Goal: Information Seeking & Learning: Learn about a topic

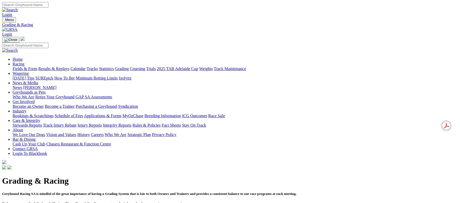
click at [36, 67] on div "Fields & Form Results & Replays Calendar Tracks Statistics Grading Coursing Tri…" at bounding box center [236, 69] width 446 height 5
click at [37, 67] on link "Fields & Form" at bounding box center [25, 69] width 25 height 4
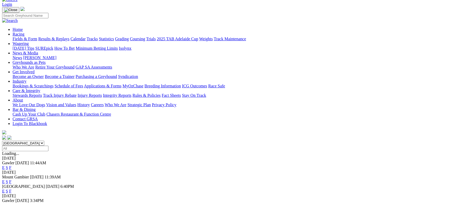
scroll to position [79, 0]
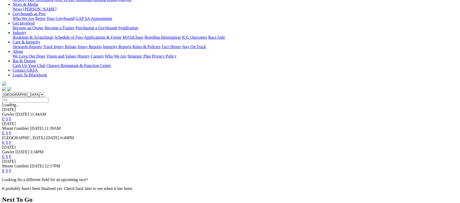
click at [12, 117] on link "F" at bounding box center [10, 119] width 2 height 4
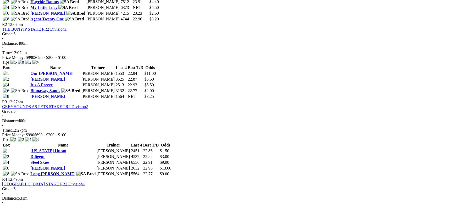
scroll to position [432, 0]
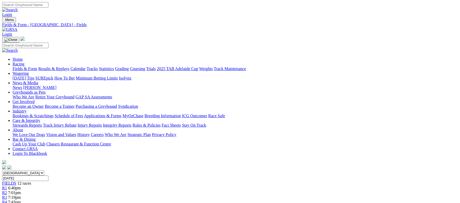
click at [37, 67] on link "Fields & Form" at bounding box center [25, 69] width 25 height 4
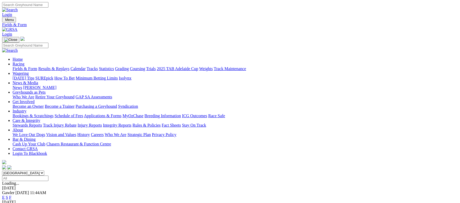
click at [86, 67] on link "Calendar" at bounding box center [77, 69] width 15 height 4
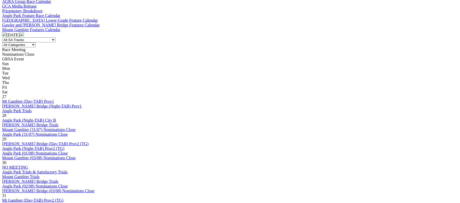
scroll to position [236, 0]
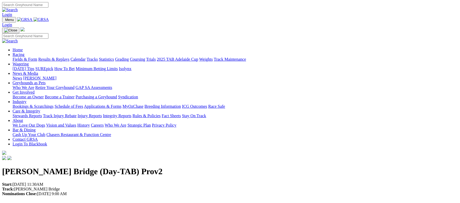
click at [24, 52] on link "Racing" at bounding box center [19, 54] width 12 height 4
click at [86, 57] on link "Calendar" at bounding box center [77, 59] width 15 height 4
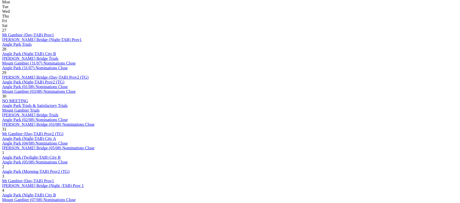
scroll to position [275, 0]
